Goal: Task Accomplishment & Management: Manage account settings

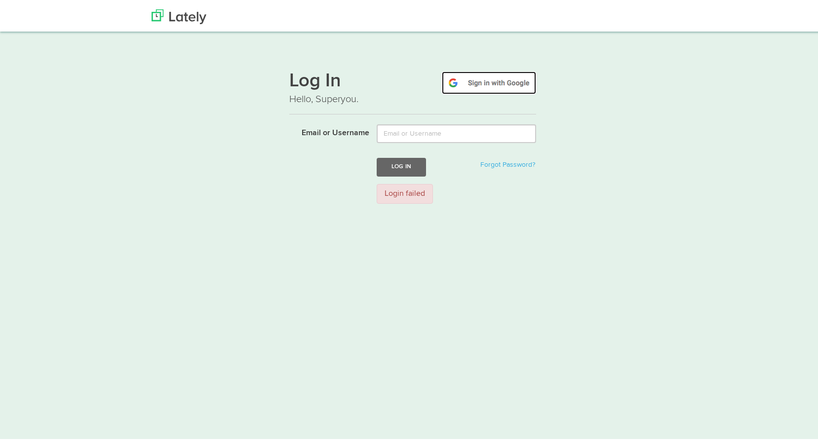
click at [475, 87] on img at bounding box center [489, 81] width 94 height 23
click at [482, 84] on img at bounding box center [489, 81] width 94 height 23
click at [192, 18] on img at bounding box center [179, 14] width 55 height 15
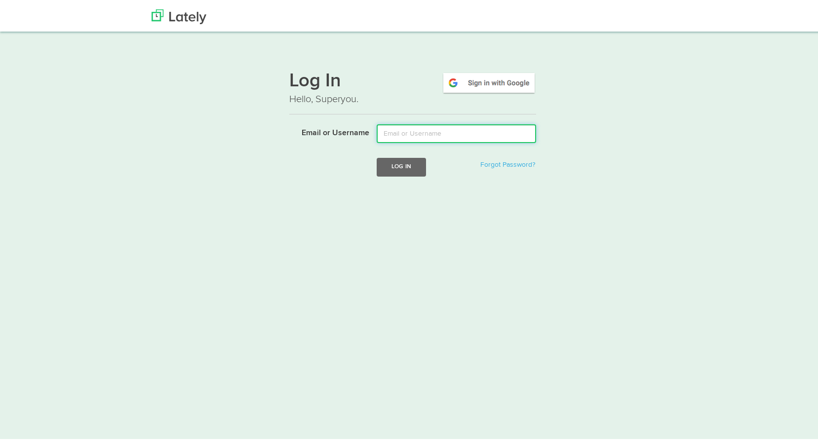
click at [436, 134] on input "Email or Username" at bounding box center [456, 131] width 159 height 19
type input "mikirol96@gmail.com"
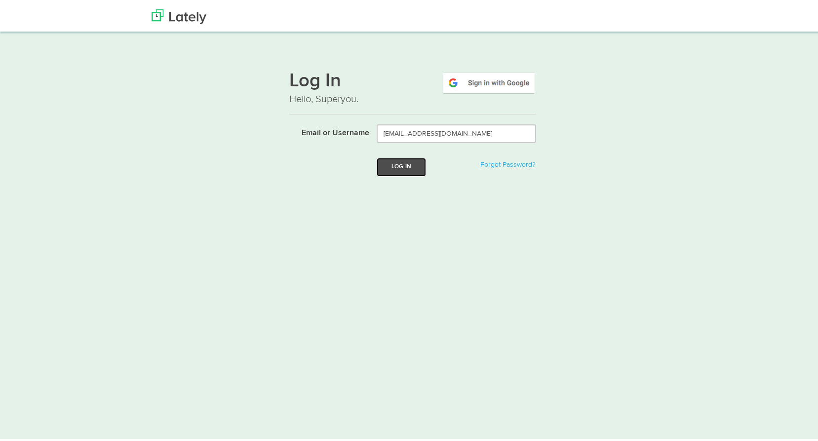
click at [406, 170] on button "Log In" at bounding box center [401, 165] width 49 height 18
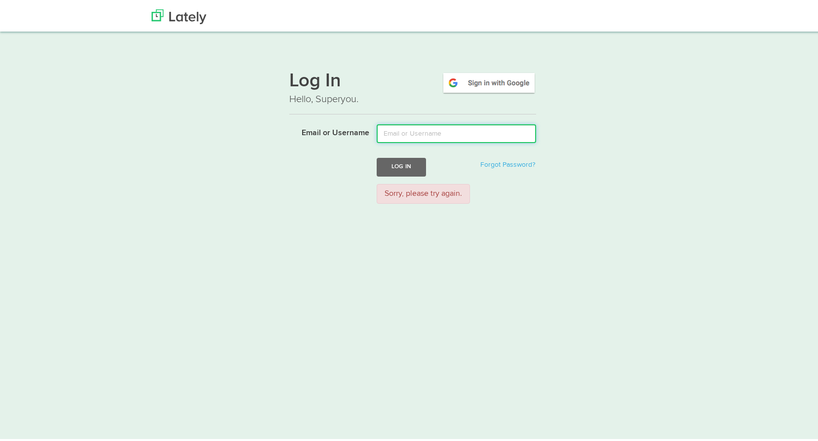
click at [416, 132] on input "Email or Username" at bounding box center [456, 131] width 159 height 19
click at [393, 100] on p "Hello, Superyou." at bounding box center [412, 97] width 247 height 14
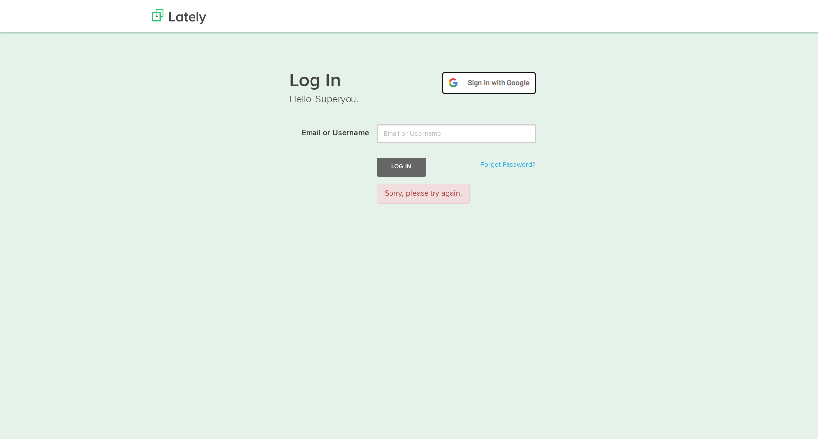
click at [478, 77] on img at bounding box center [489, 81] width 94 height 23
click at [500, 164] on link "Forgot Password?" at bounding box center [507, 162] width 55 height 7
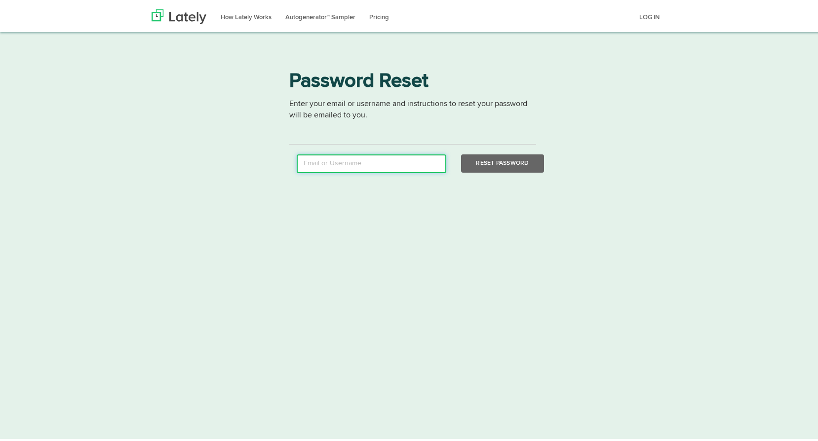
click at [388, 167] on input "email" at bounding box center [372, 162] width 150 height 19
type input "[EMAIL_ADDRESS][DOMAIN_NAME]"
click at [506, 158] on button "Reset Password" at bounding box center [502, 162] width 82 height 18
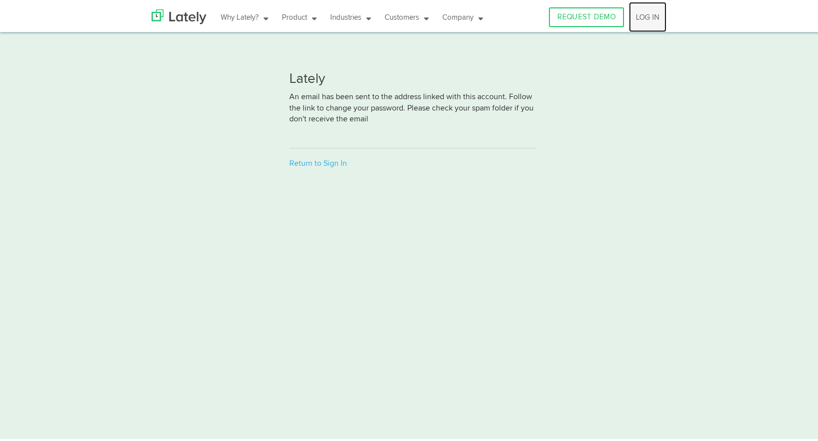
click at [647, 16] on link "LOG IN" at bounding box center [648, 15] width 38 height 30
click at [567, 20] on link "REQUEST DEMO" at bounding box center [586, 15] width 75 height 20
